Goal: Information Seeking & Learning: Learn about a topic

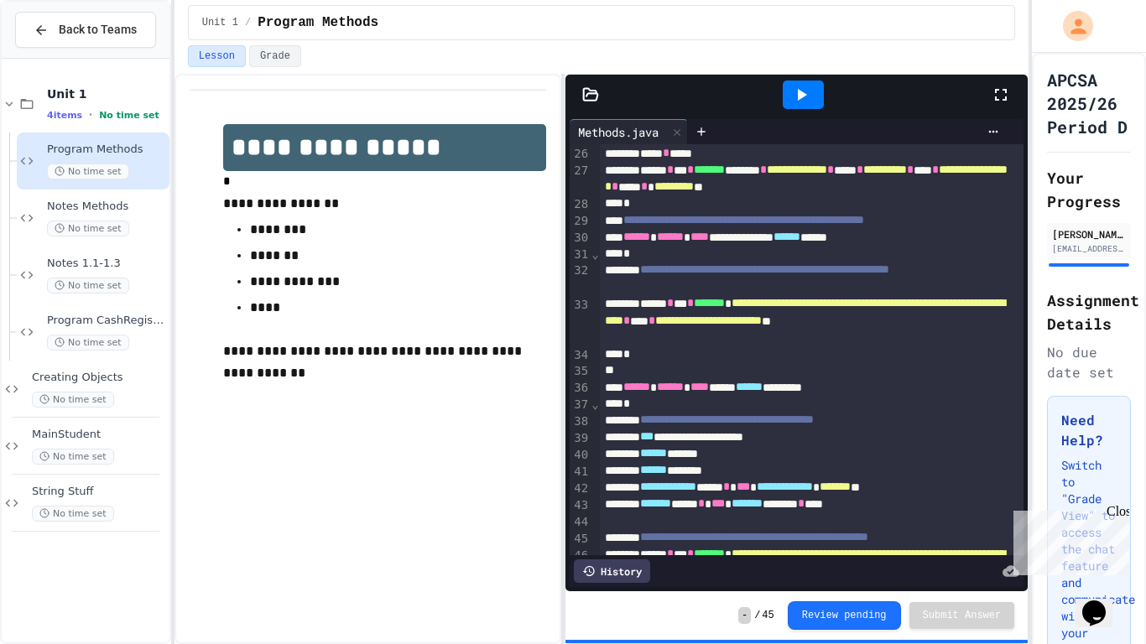
scroll to position [569, 0]
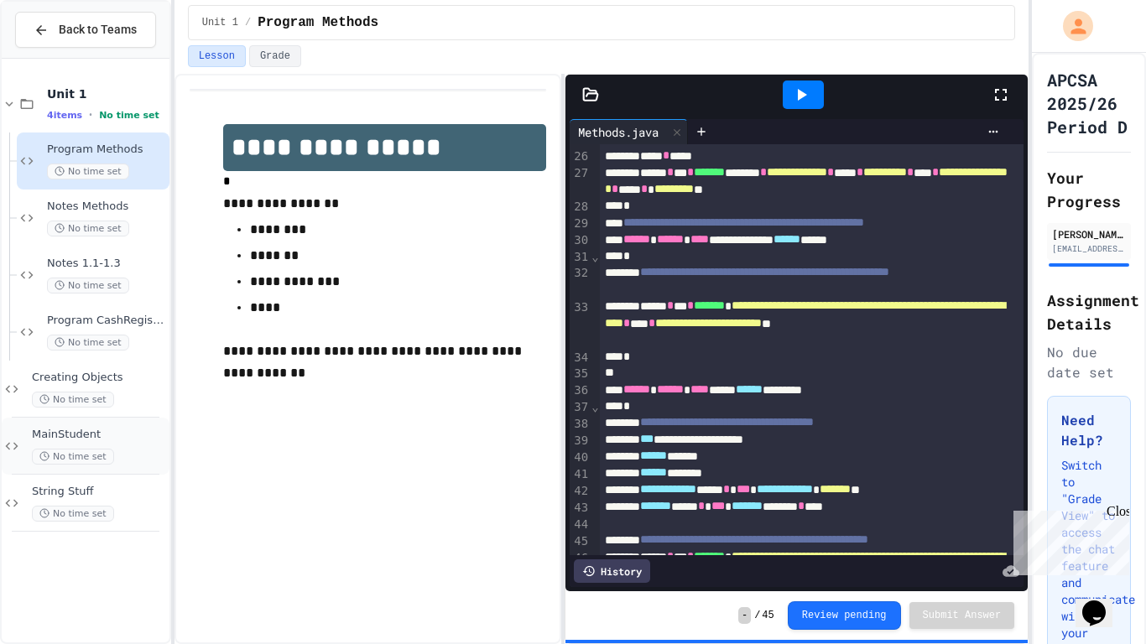
click at [107, 443] on div "MainStudent No time set" at bounding box center [99, 446] width 134 height 37
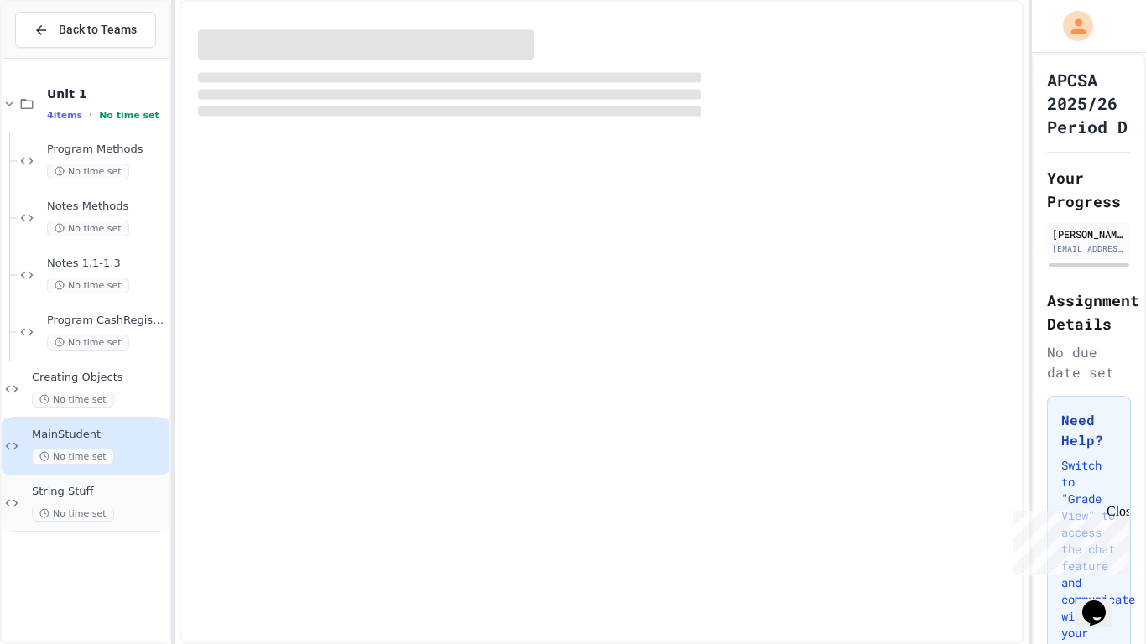
click at [116, 502] on div "String Stuff No time set" at bounding box center [99, 503] width 134 height 37
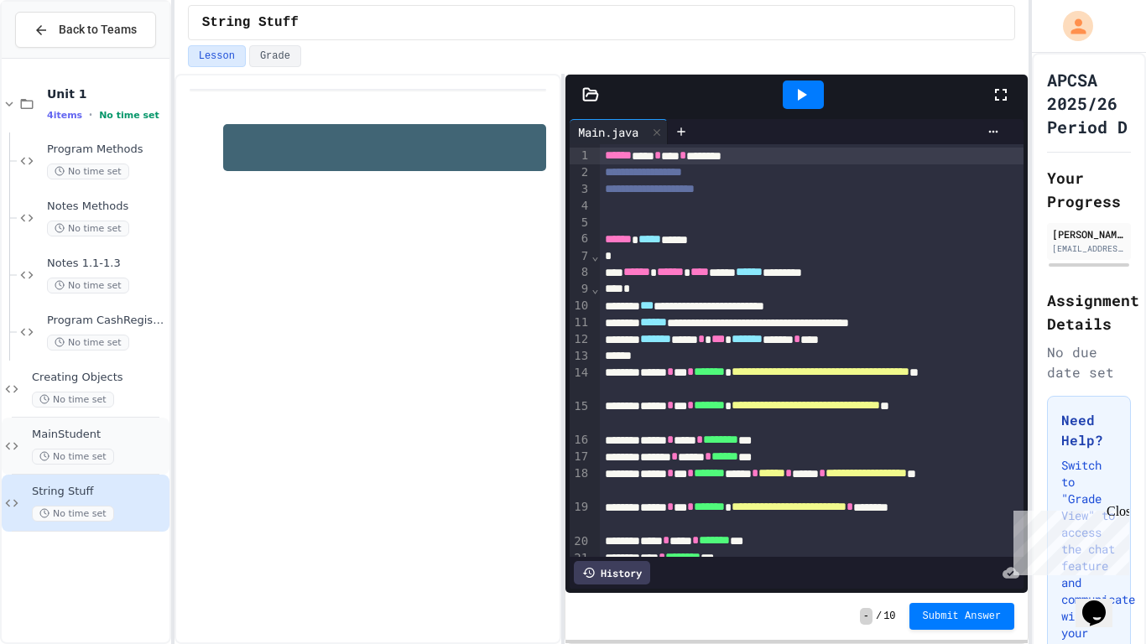
click at [89, 439] on span "MainStudent" at bounding box center [99, 435] width 134 height 14
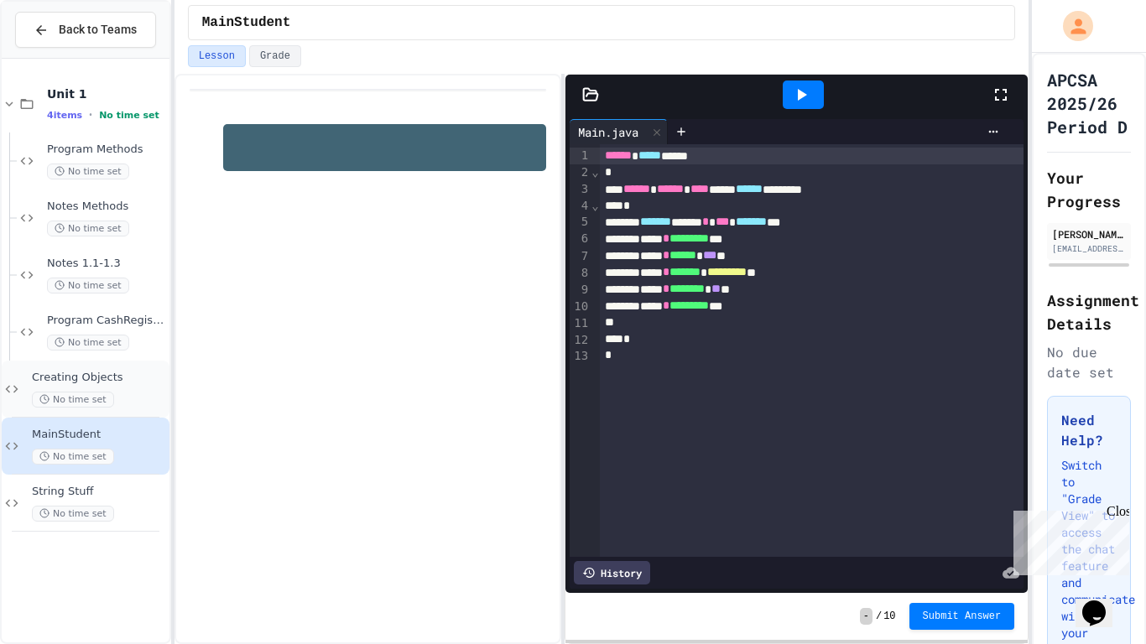
click at [113, 368] on div "Creating Objects No time set" at bounding box center [86, 389] width 168 height 57
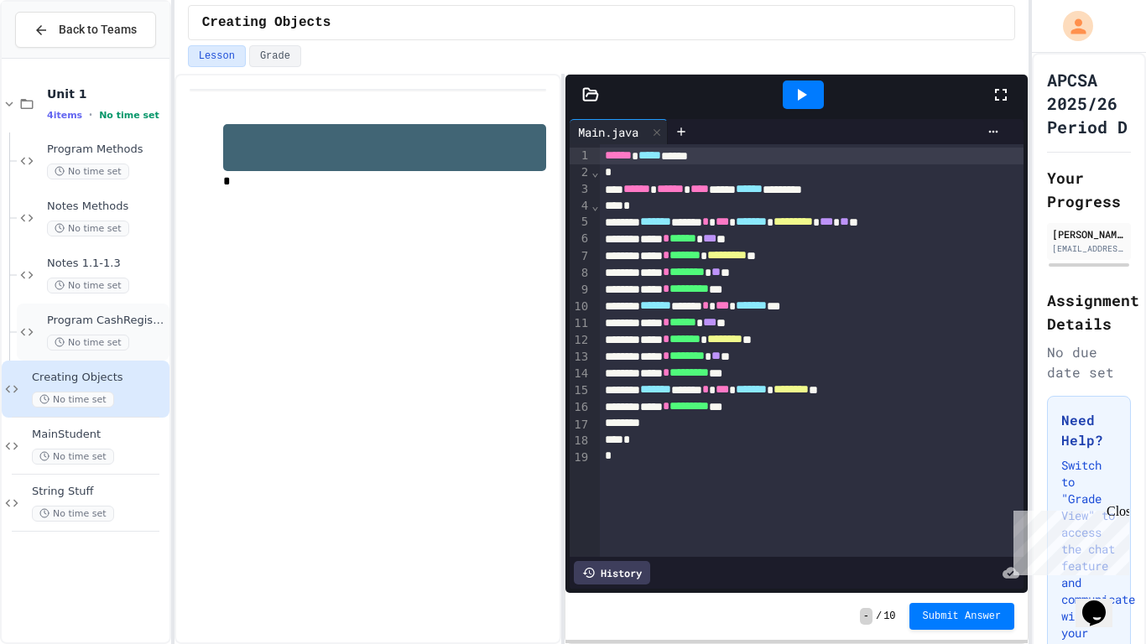
click at [62, 314] on span "Program CashRegister" at bounding box center [106, 321] width 119 height 14
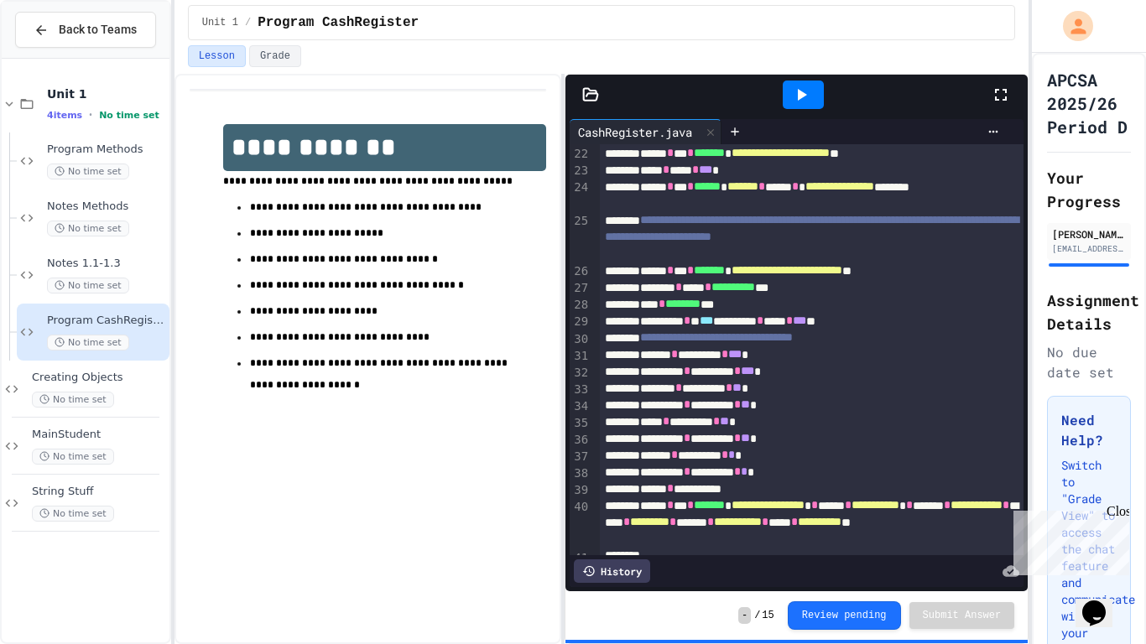
scroll to position [503, 0]
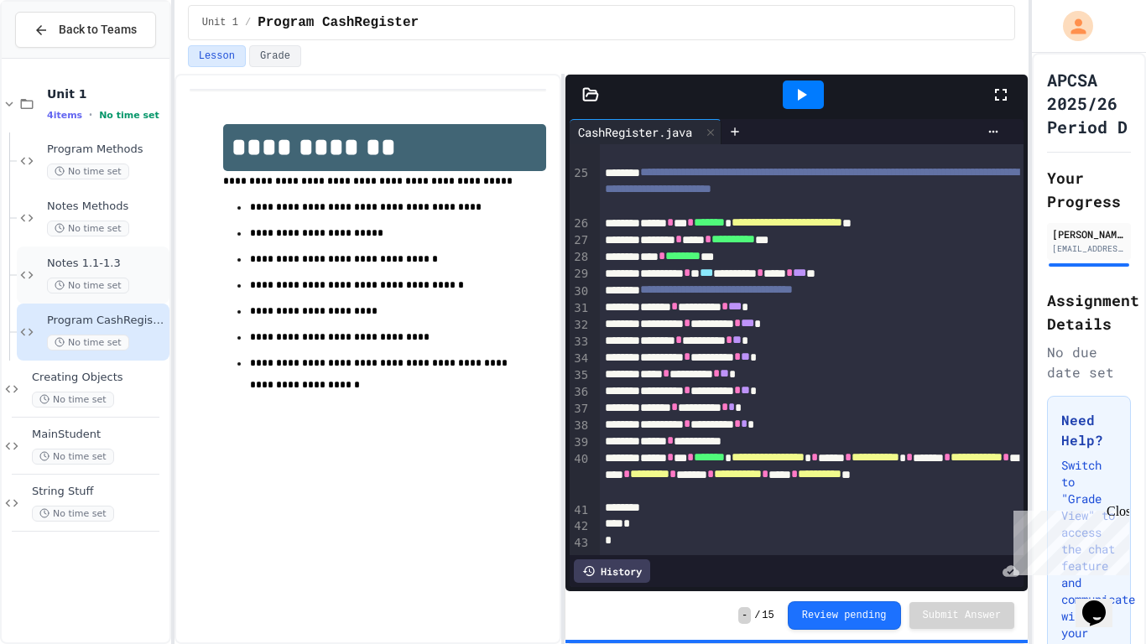
click at [109, 279] on span "No time set" at bounding box center [88, 286] width 82 height 16
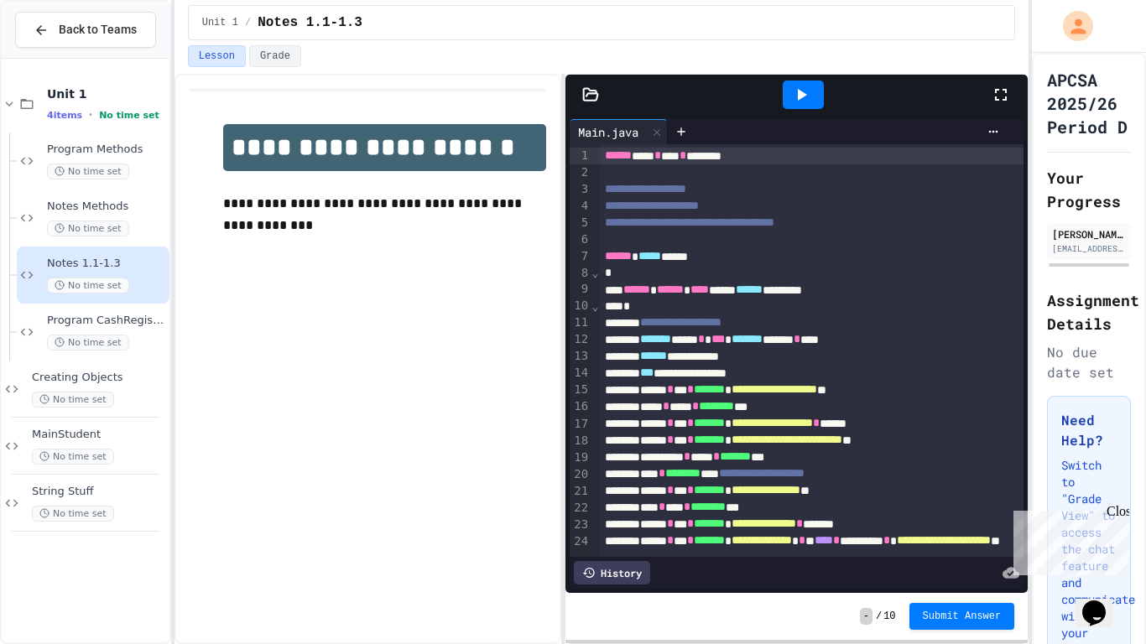
scroll to position [47, 0]
